Goal: Use online tool/utility: Utilize a website feature to perform a specific function

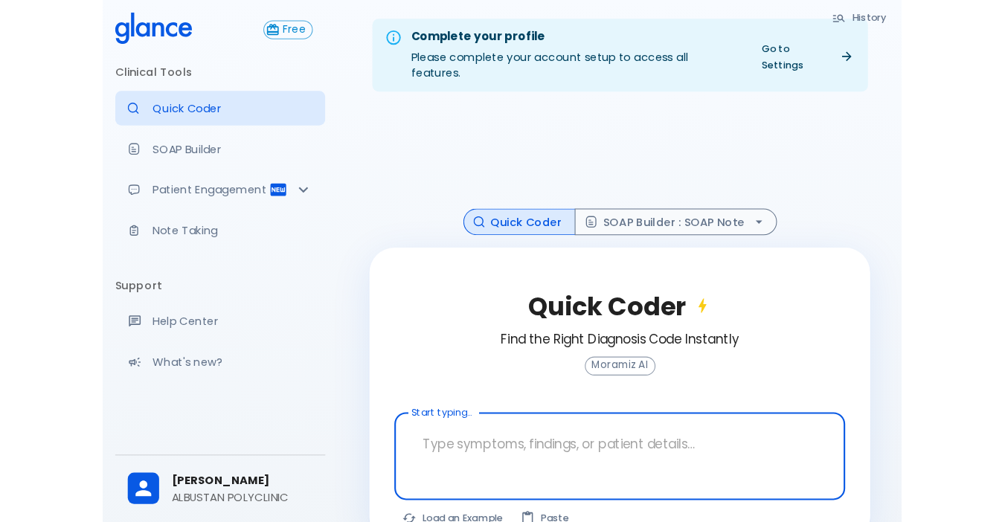
scroll to position [36, 0]
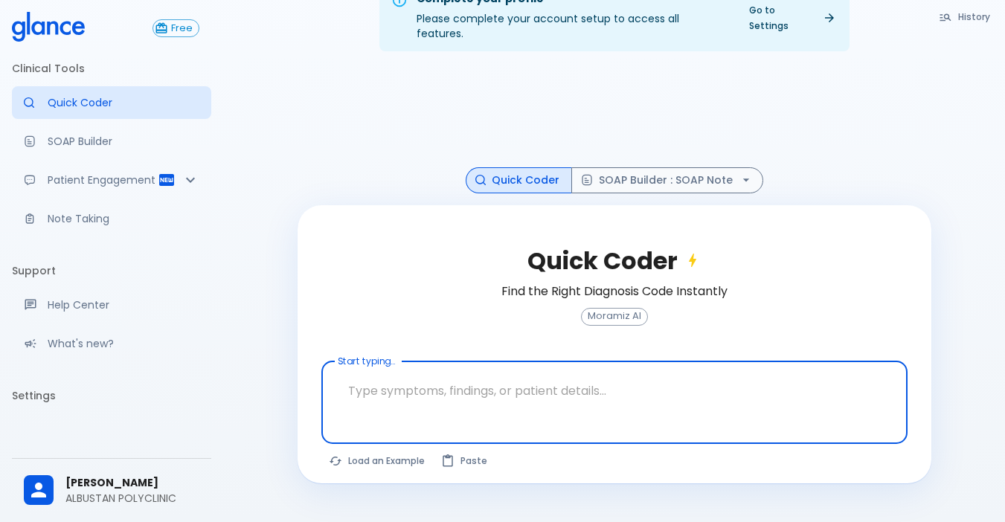
click at [416, 399] on textarea at bounding box center [614, 391] width 565 height 47
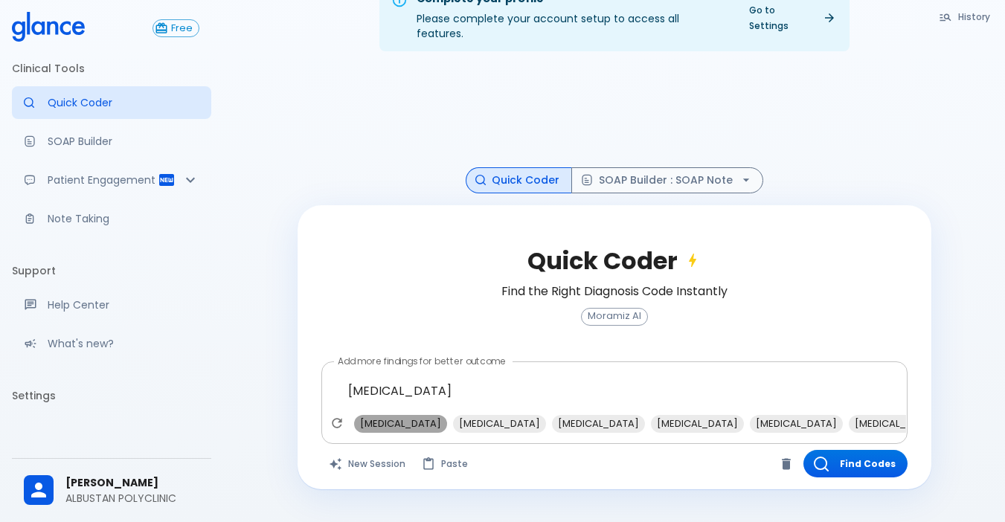
click at [411, 415] on span "[MEDICAL_DATA]" at bounding box center [400, 423] width 93 height 17
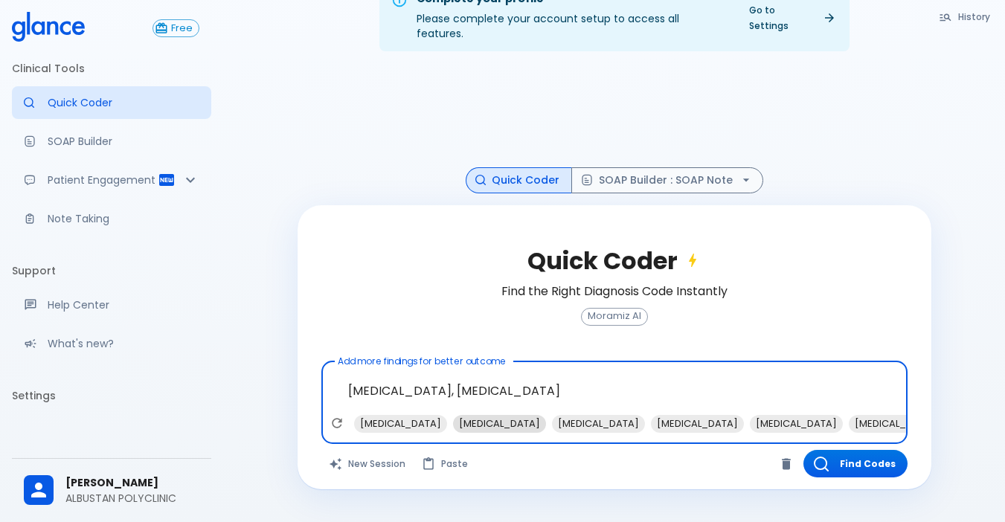
click at [496, 415] on span "[MEDICAL_DATA]" at bounding box center [499, 423] width 93 height 17
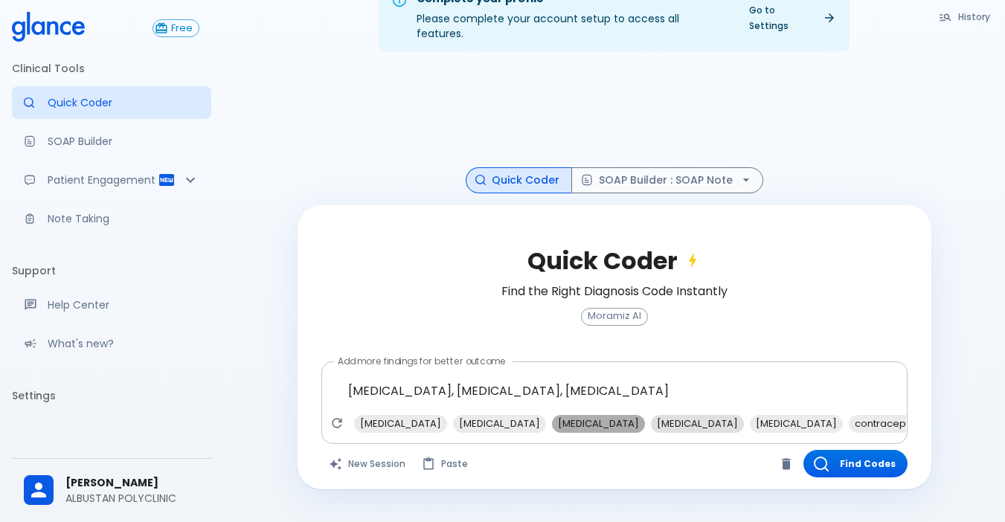
click at [638, 415] on span "[MEDICAL_DATA]" at bounding box center [598, 423] width 93 height 17
type textarea "[MEDICAL_DATA], [MEDICAL_DATA], [MEDICAL_DATA], [MEDICAL_DATA]"
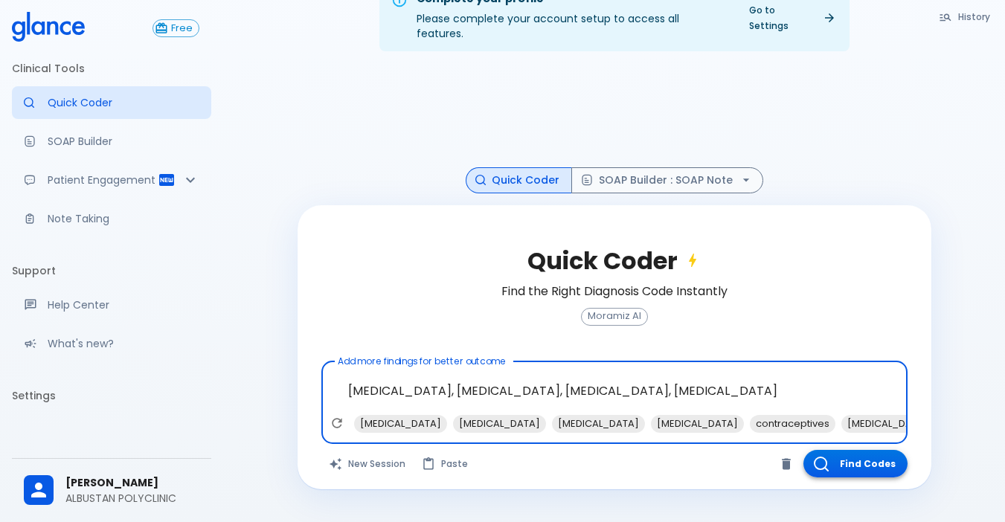
click at [769, 450] on button "Find Codes" at bounding box center [855, 464] width 104 height 28
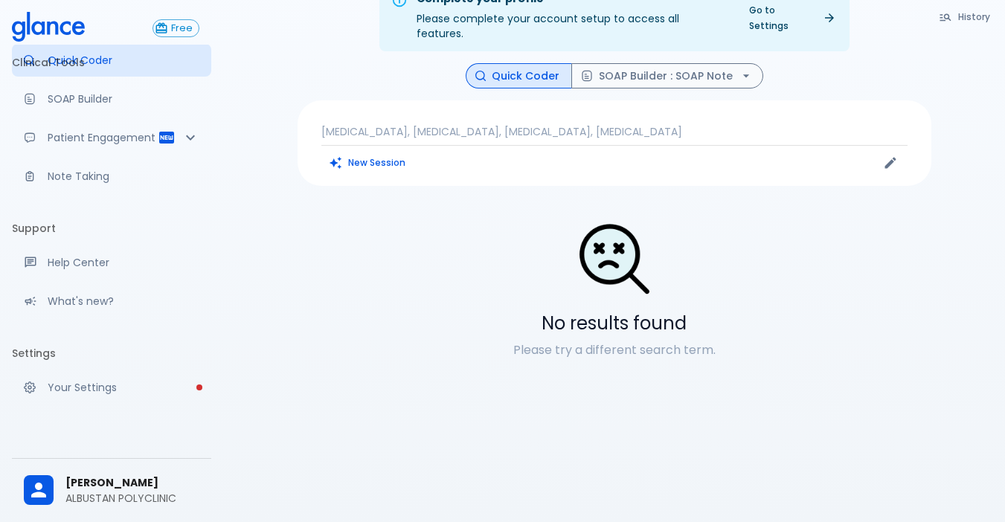
scroll to position [79, 0]
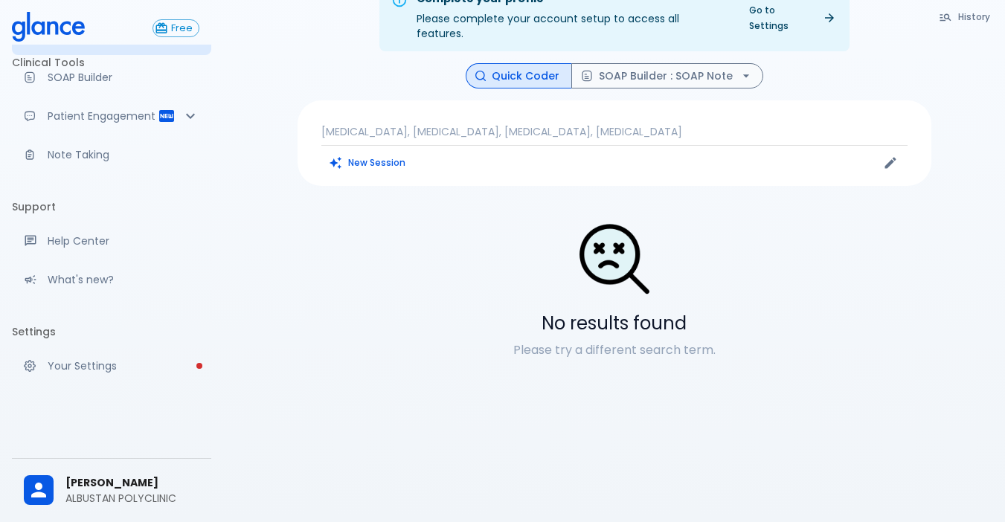
click at [83, 474] on div "SHIMAA MAHMOUD ALBUSTAN POLYCLINIC" at bounding box center [111, 490] width 199 height 51
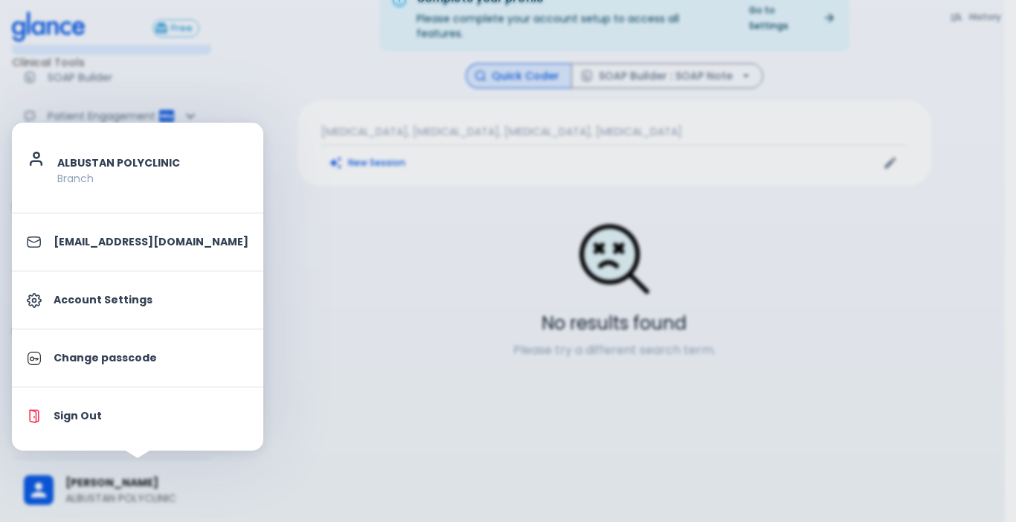
click at [394, 429] on div at bounding box center [508, 261] width 1016 height 522
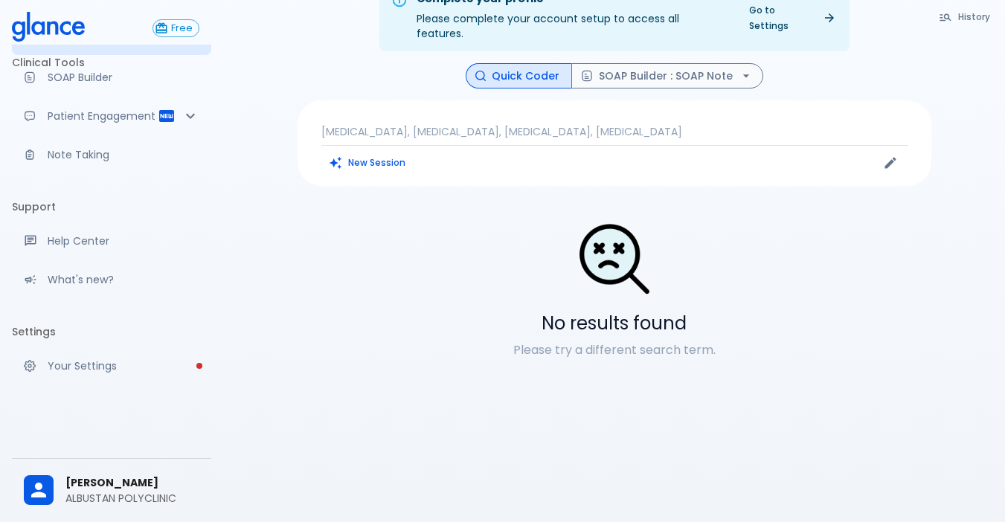
scroll to position [0, 0]
